Goal: Information Seeking & Learning: Understand process/instructions

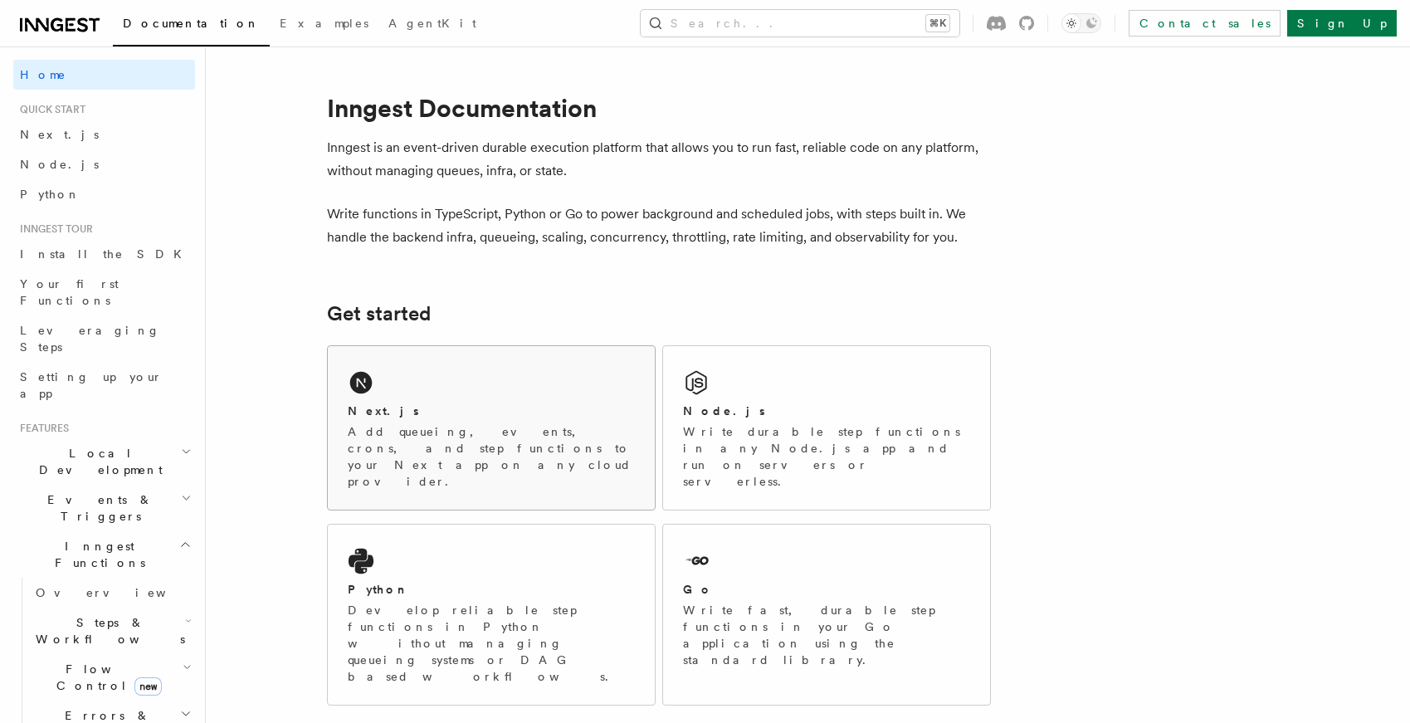
click at [532, 413] on div "Next.js" at bounding box center [491, 410] width 287 height 17
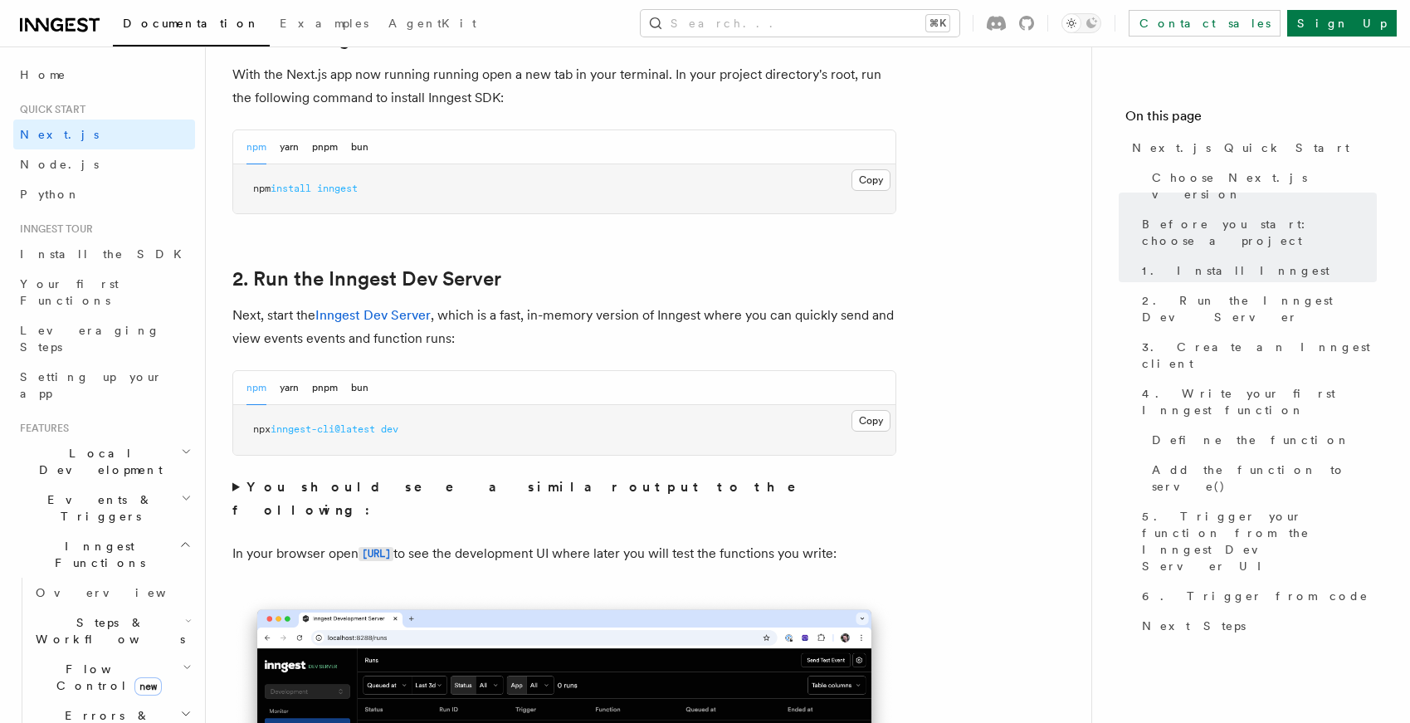
scroll to position [977, 0]
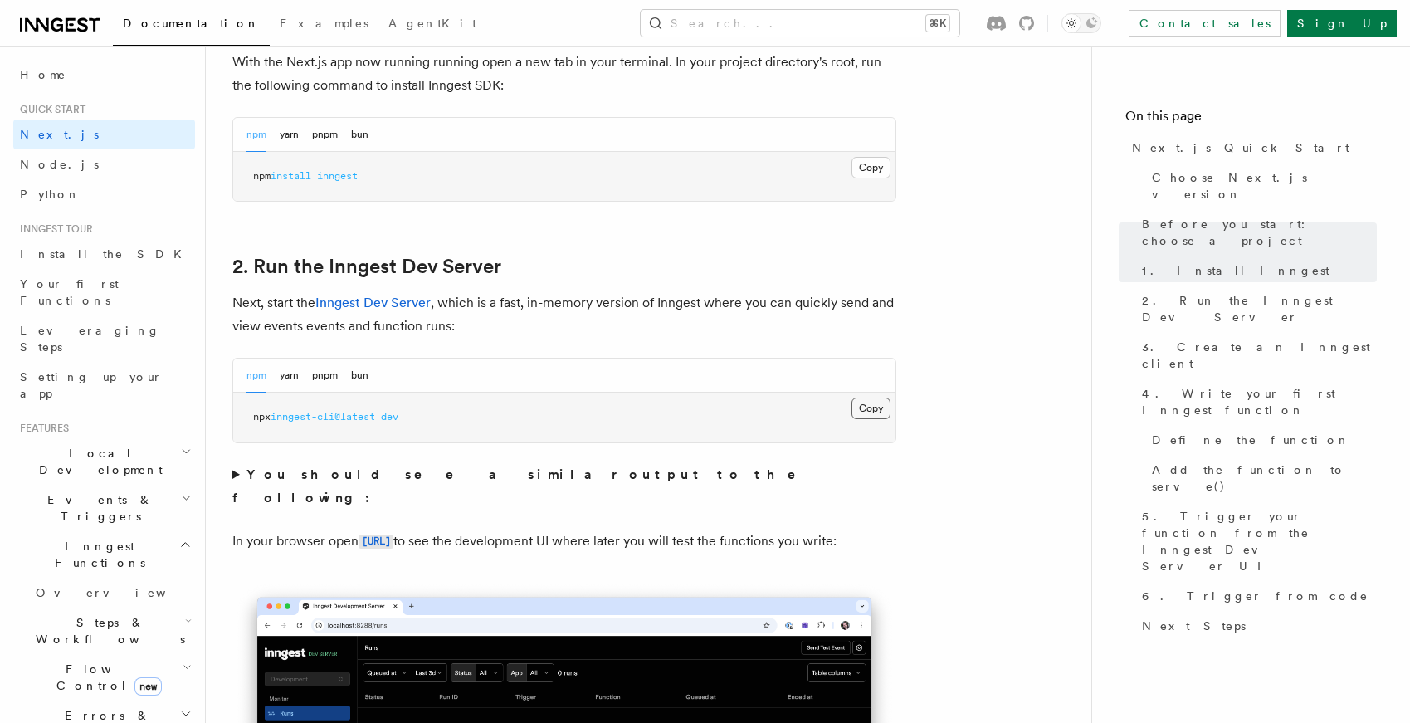
click at [878, 408] on button "Copy Copied" at bounding box center [870, 409] width 39 height 22
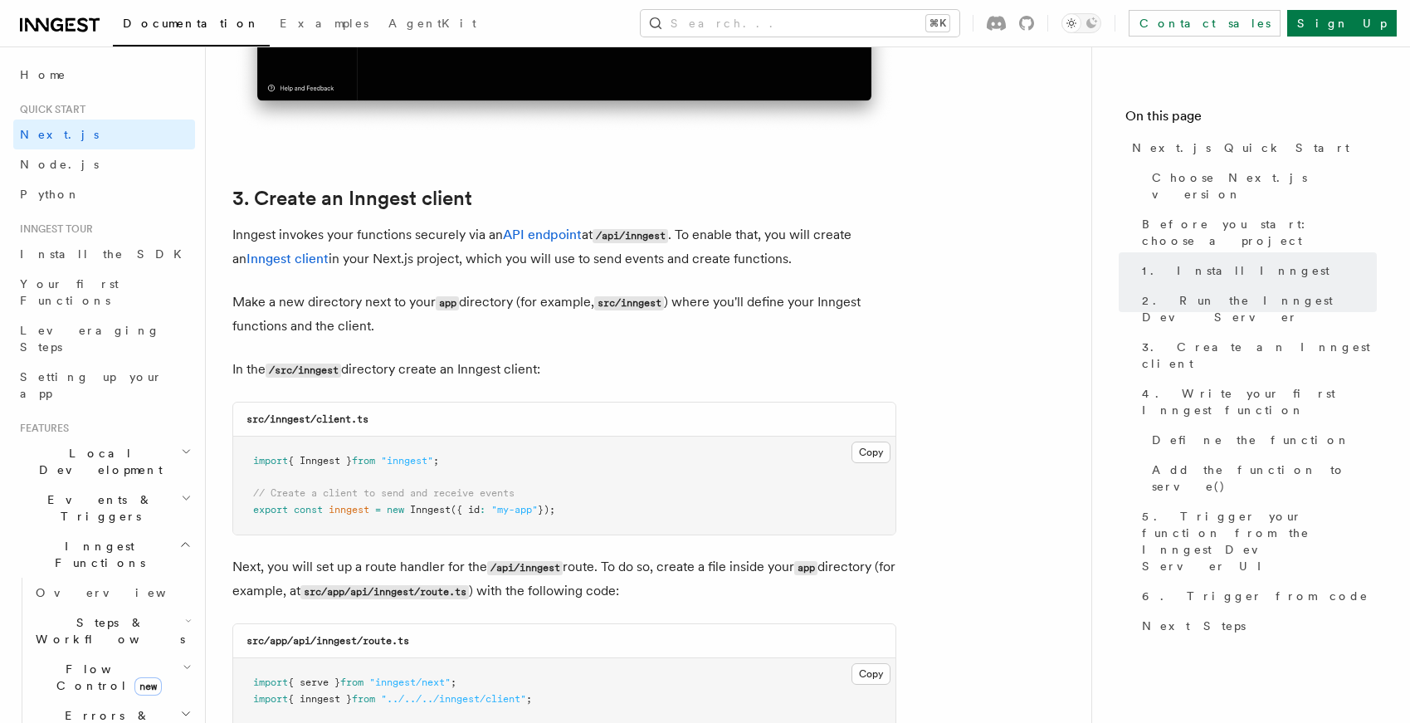
scroll to position [1859, 0]
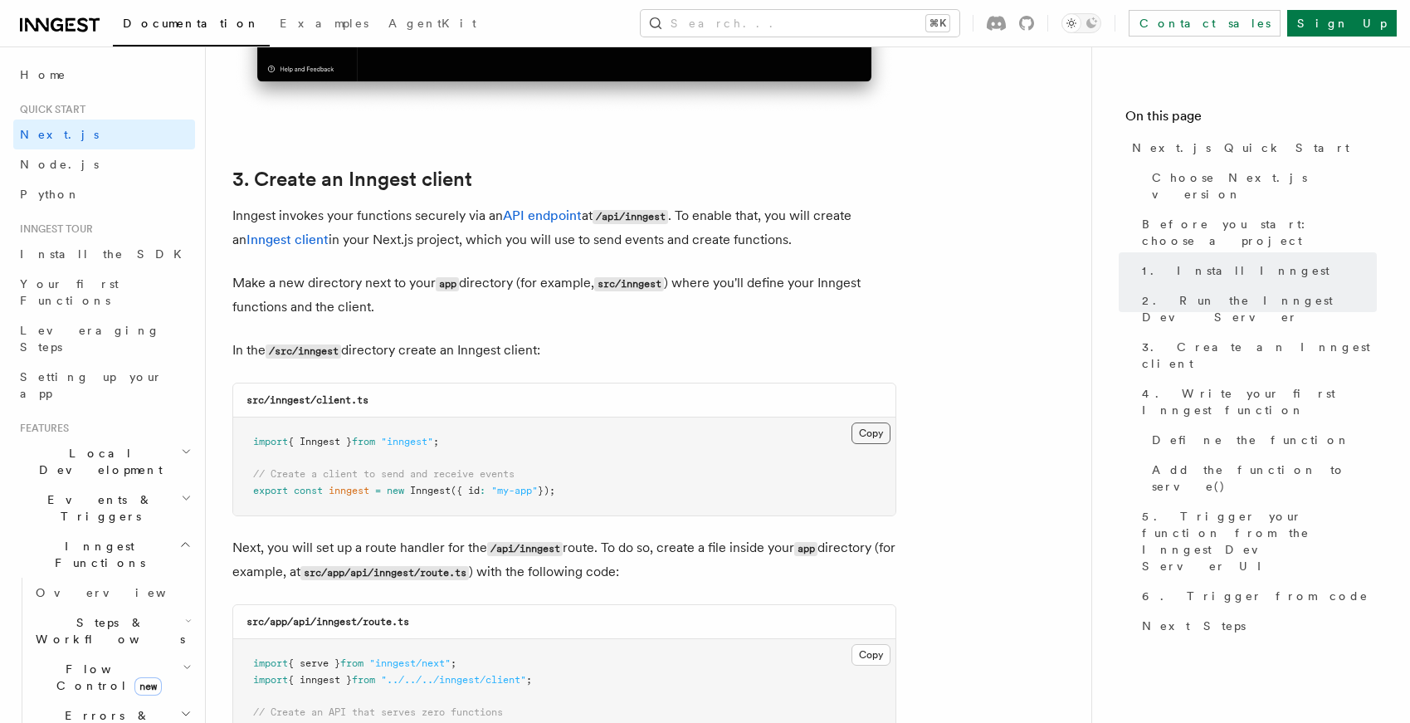
click at [883, 436] on button "Copy Copied" at bounding box center [870, 433] width 39 height 22
click at [1101, 22] on button "Toggle dark mode" at bounding box center [1081, 23] width 40 height 20
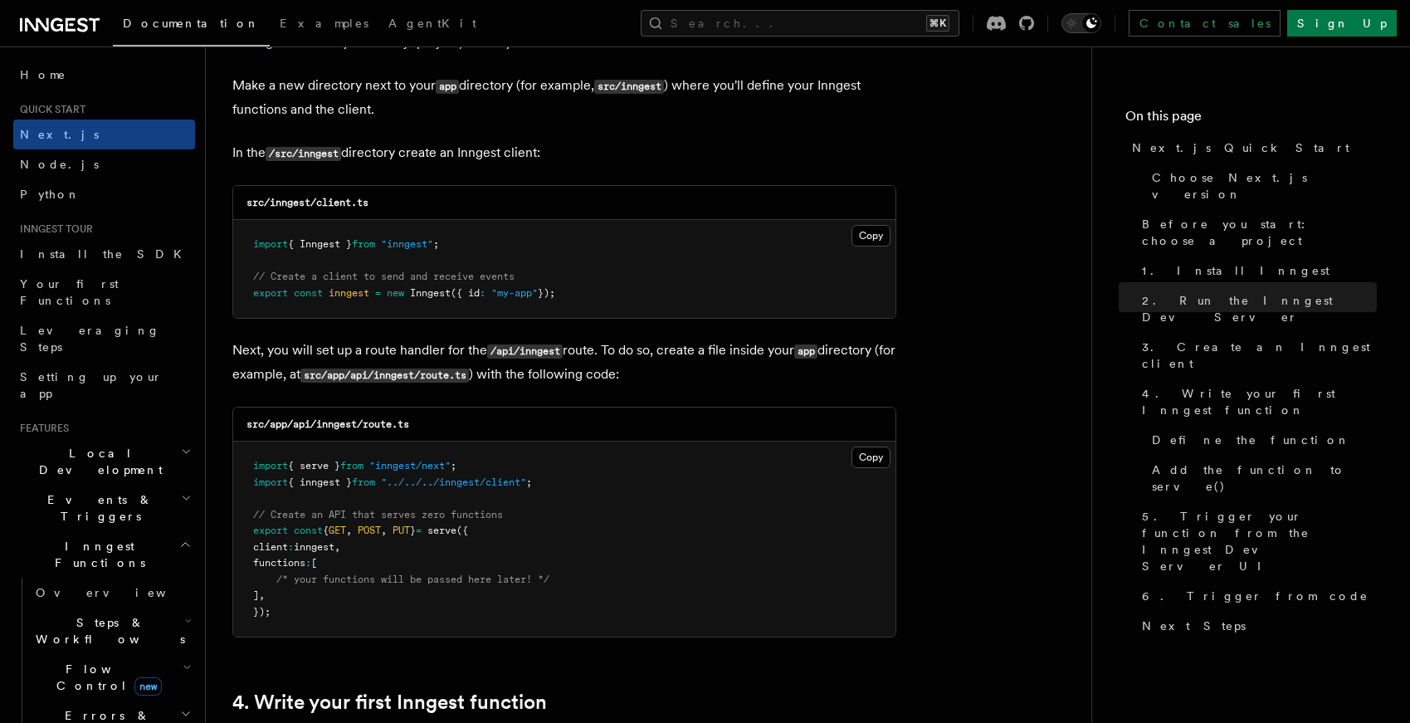
scroll to position [2057, 0]
click at [877, 459] on button "Copy Copied" at bounding box center [870, 457] width 39 height 22
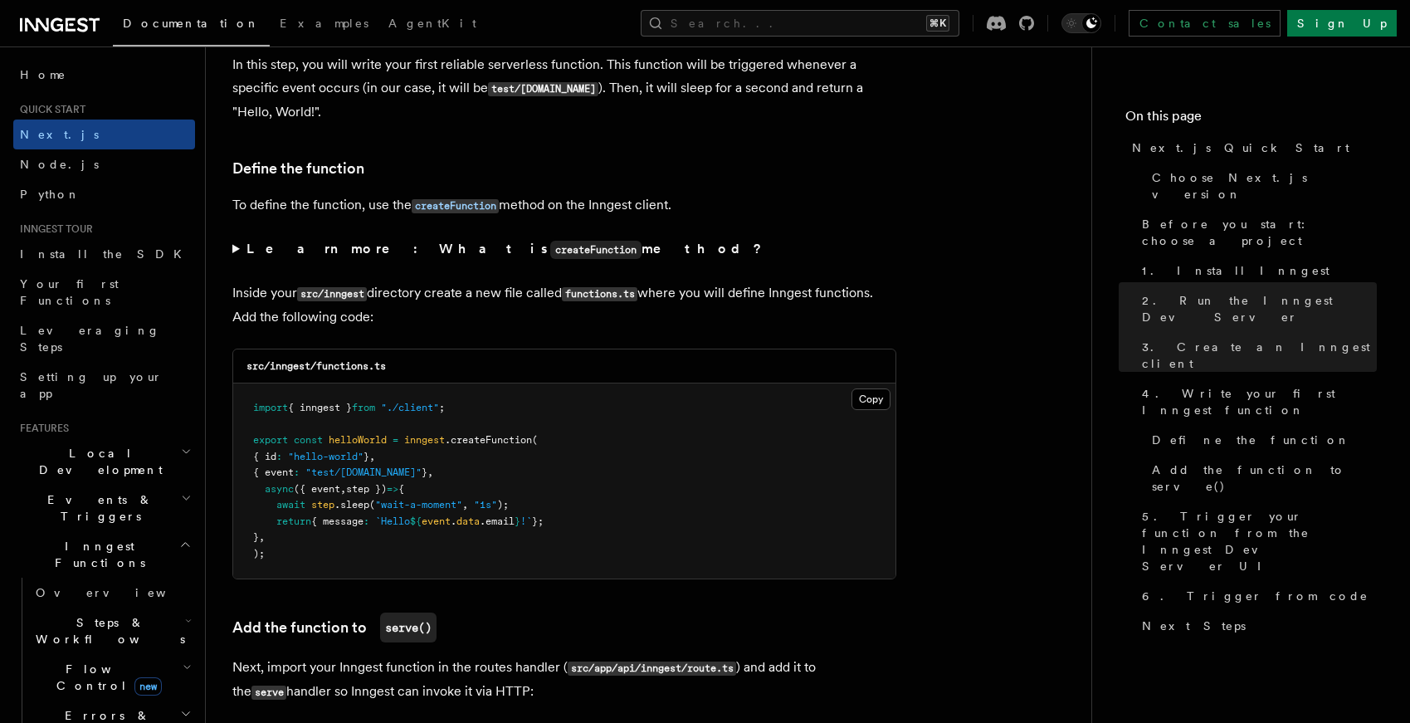
scroll to position [2779, 0]
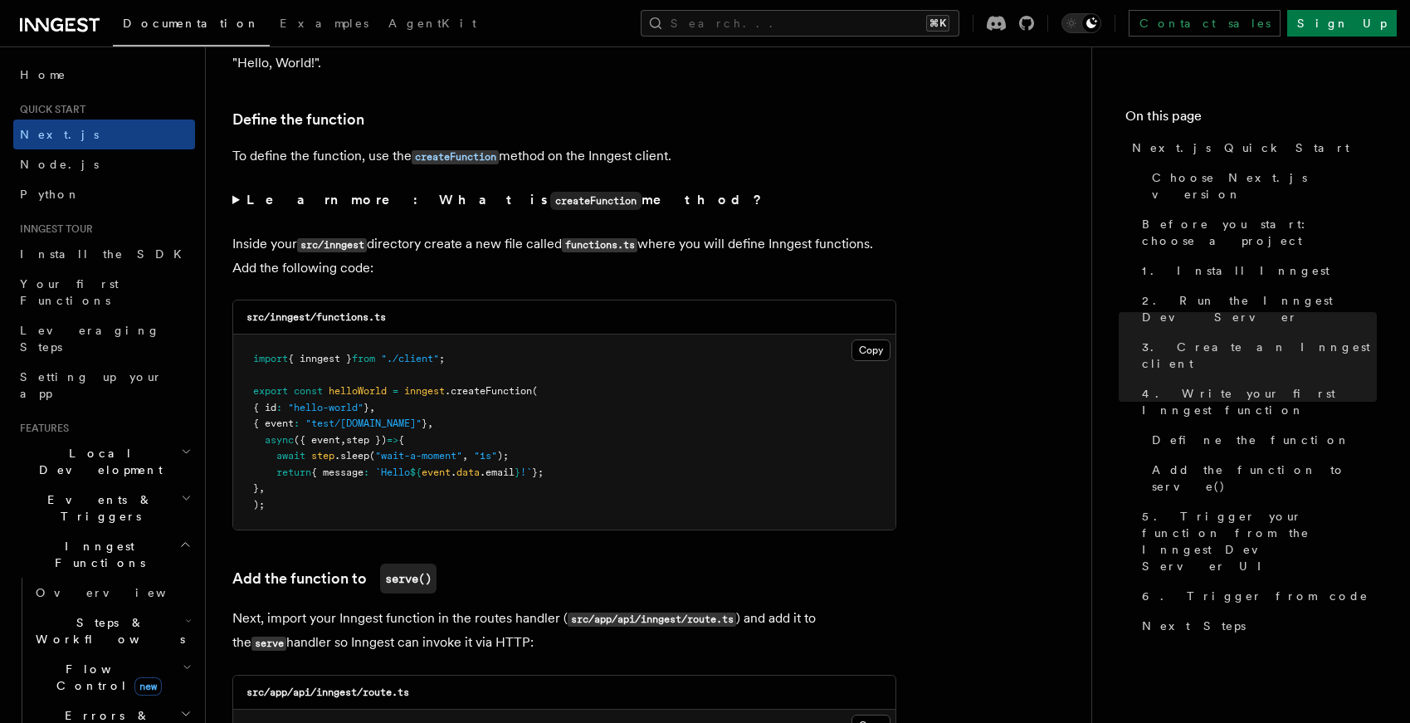
click at [872, 361] on pre "import { inngest } from "./client" ; export const helloWorld = inngest .createF…" at bounding box center [564, 431] width 662 height 195
click at [855, 333] on div "src/inngest/functions.ts" at bounding box center [564, 317] width 662 height 34
click at [864, 355] on button "Copy Copied" at bounding box center [870, 350] width 39 height 22
